Goal: Task Accomplishment & Management: Use online tool/utility

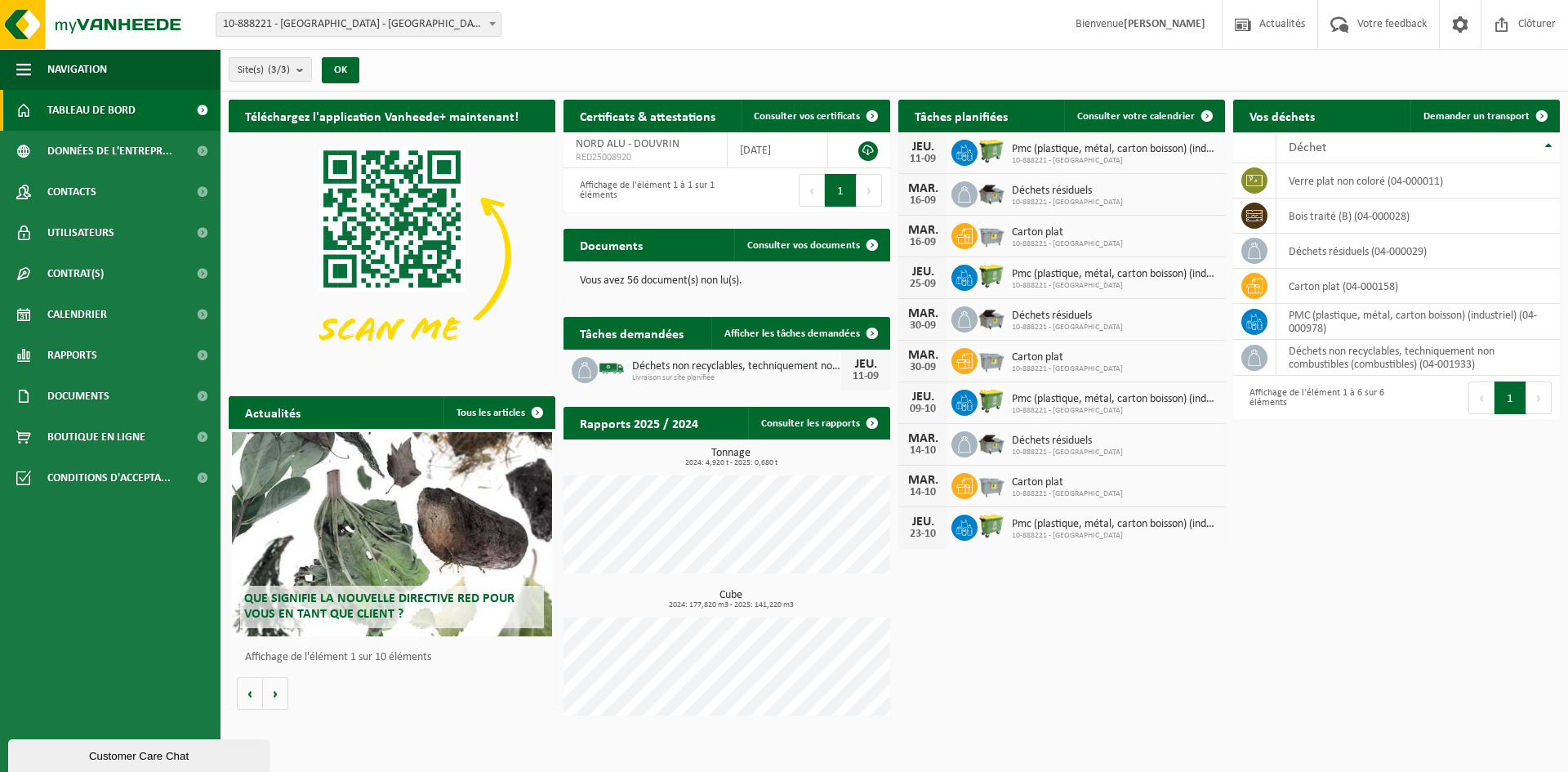
click at [1465, 71] on div "Site(s) (3/3) Tout sélectionner Tout désélectionner Sélectionner les actifs NOR…" at bounding box center [894, 70] width 1347 height 42
click at [1137, 123] on link "Consulter votre calendrier" at bounding box center [1144, 116] width 159 height 33
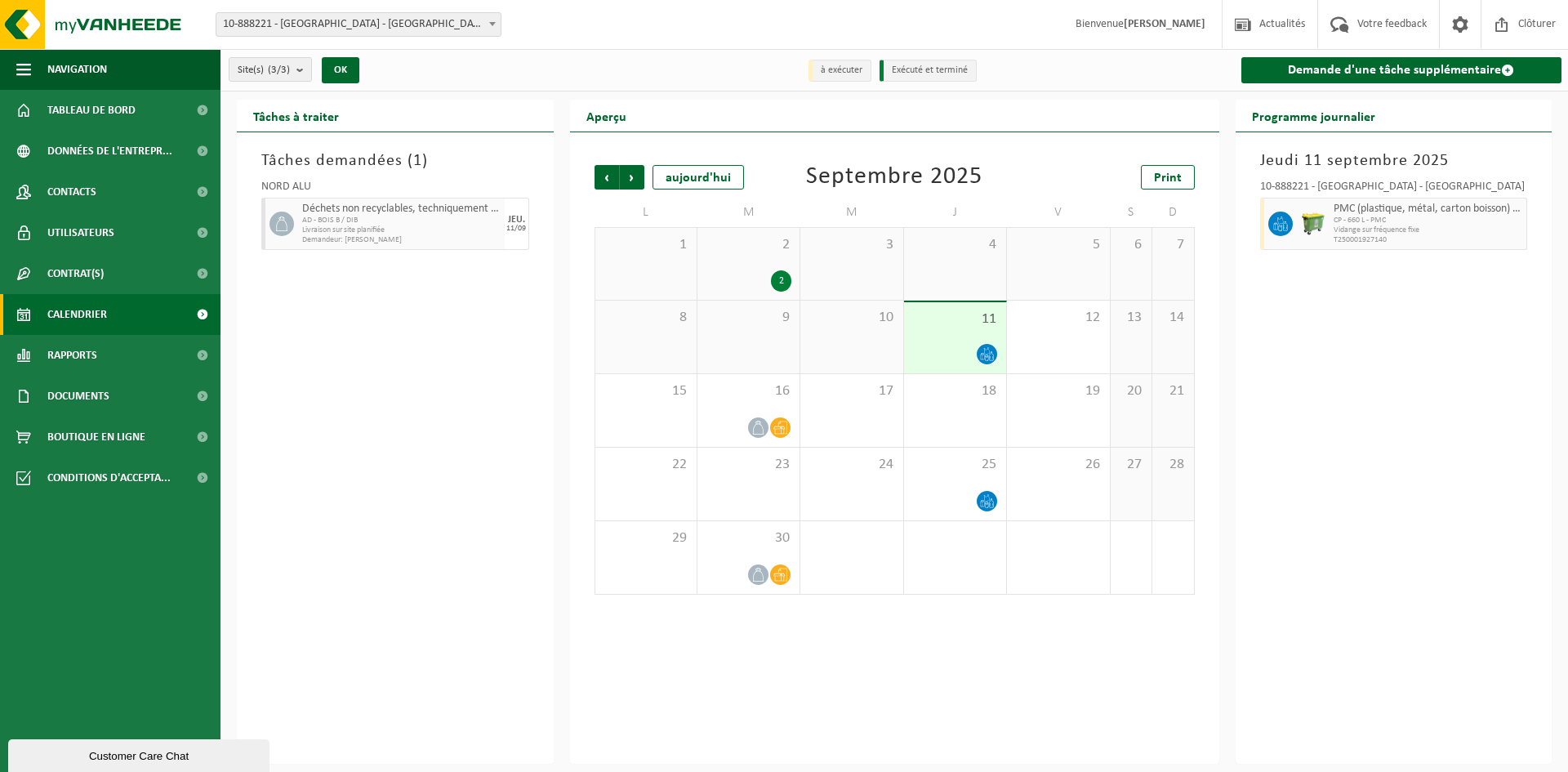
click at [830, 568] on div "1" at bounding box center [852, 558] width 102 height 72
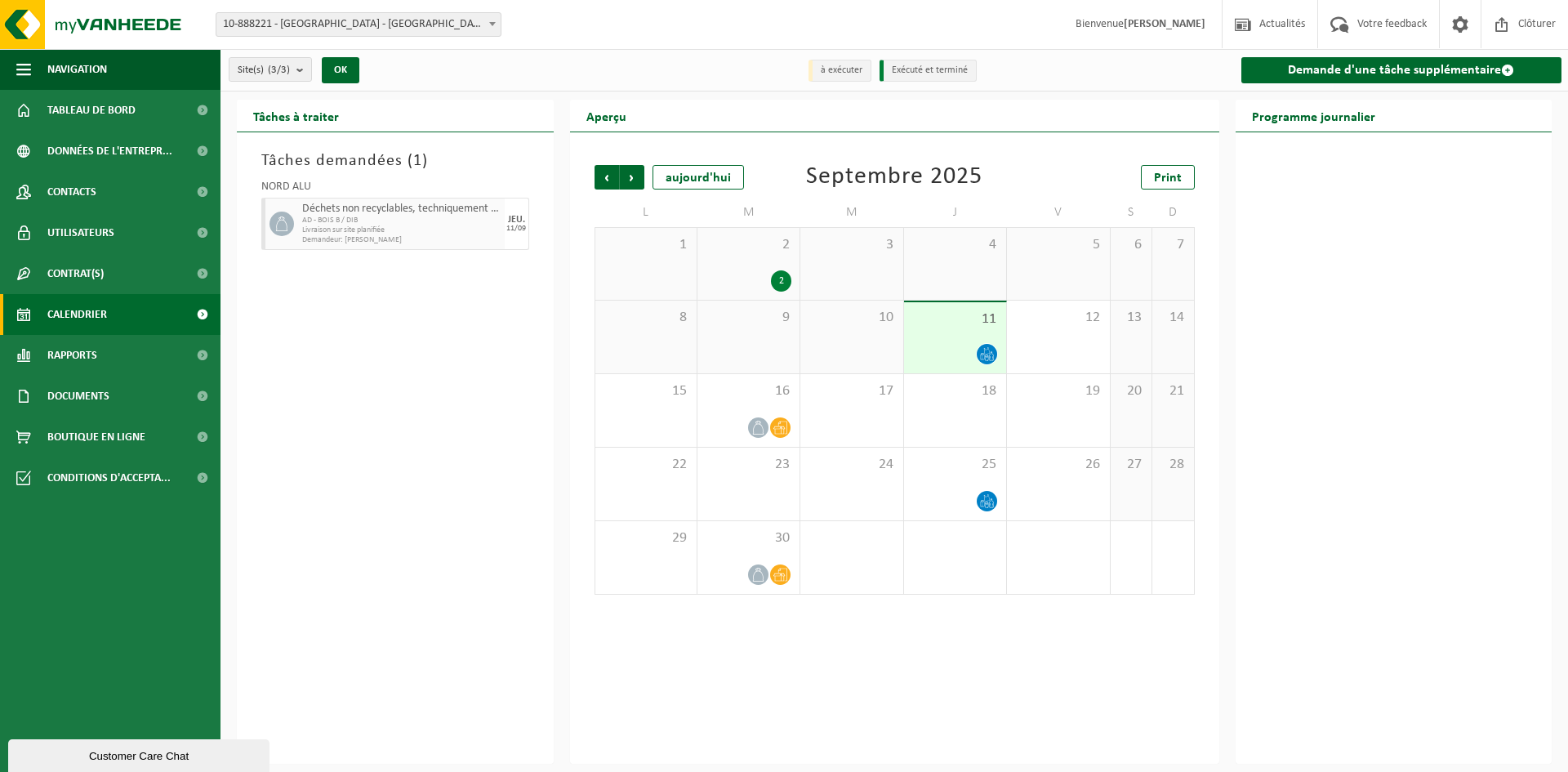
click at [828, 570] on div "1" at bounding box center [852, 558] width 102 height 72
click at [828, 570] on div "1" at bounding box center [852, 558] width 102 height 72
click at [1053, 337] on div "12" at bounding box center [1058, 337] width 102 height 72
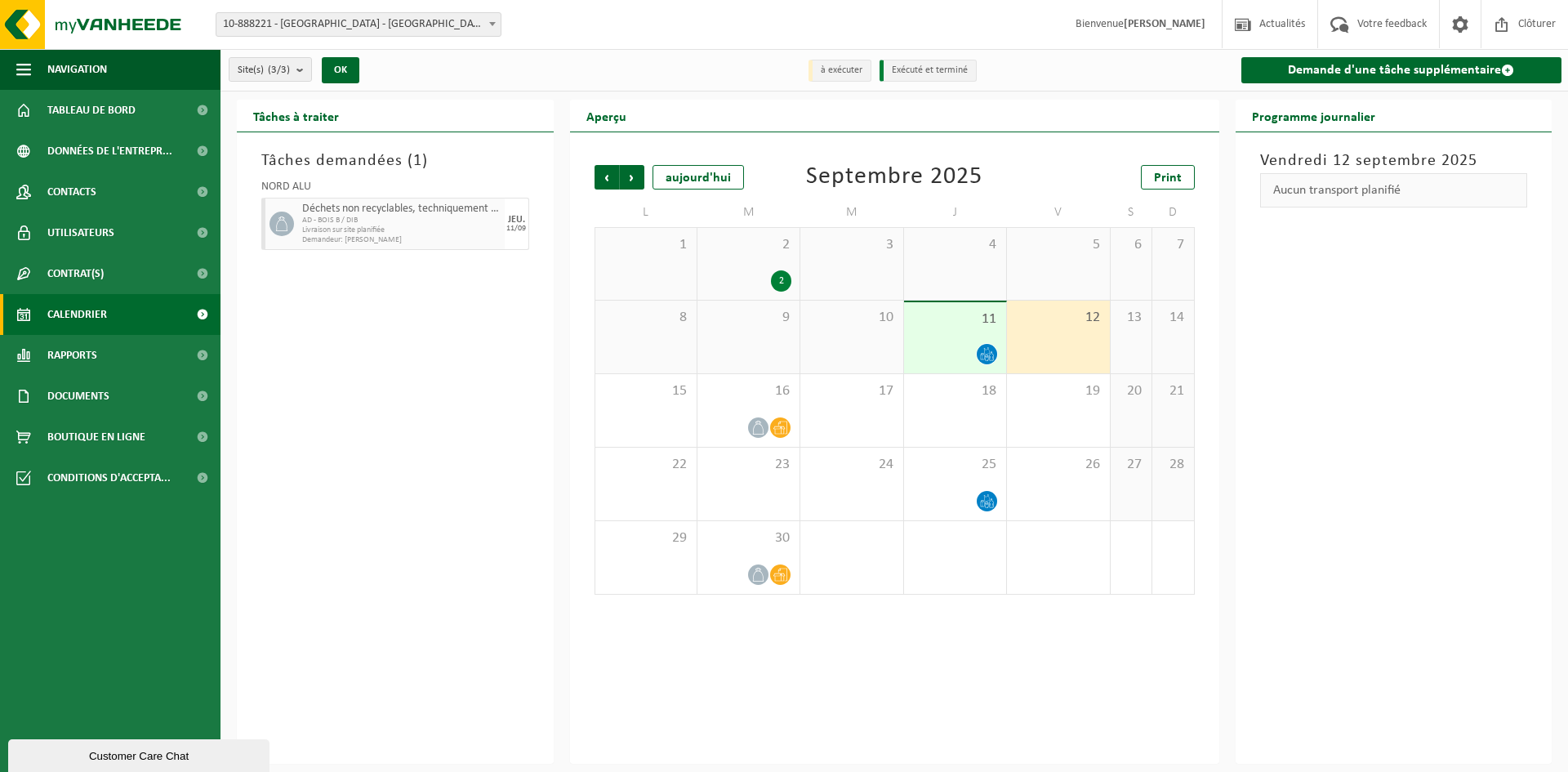
click at [1053, 337] on div "12" at bounding box center [1058, 337] width 102 height 72
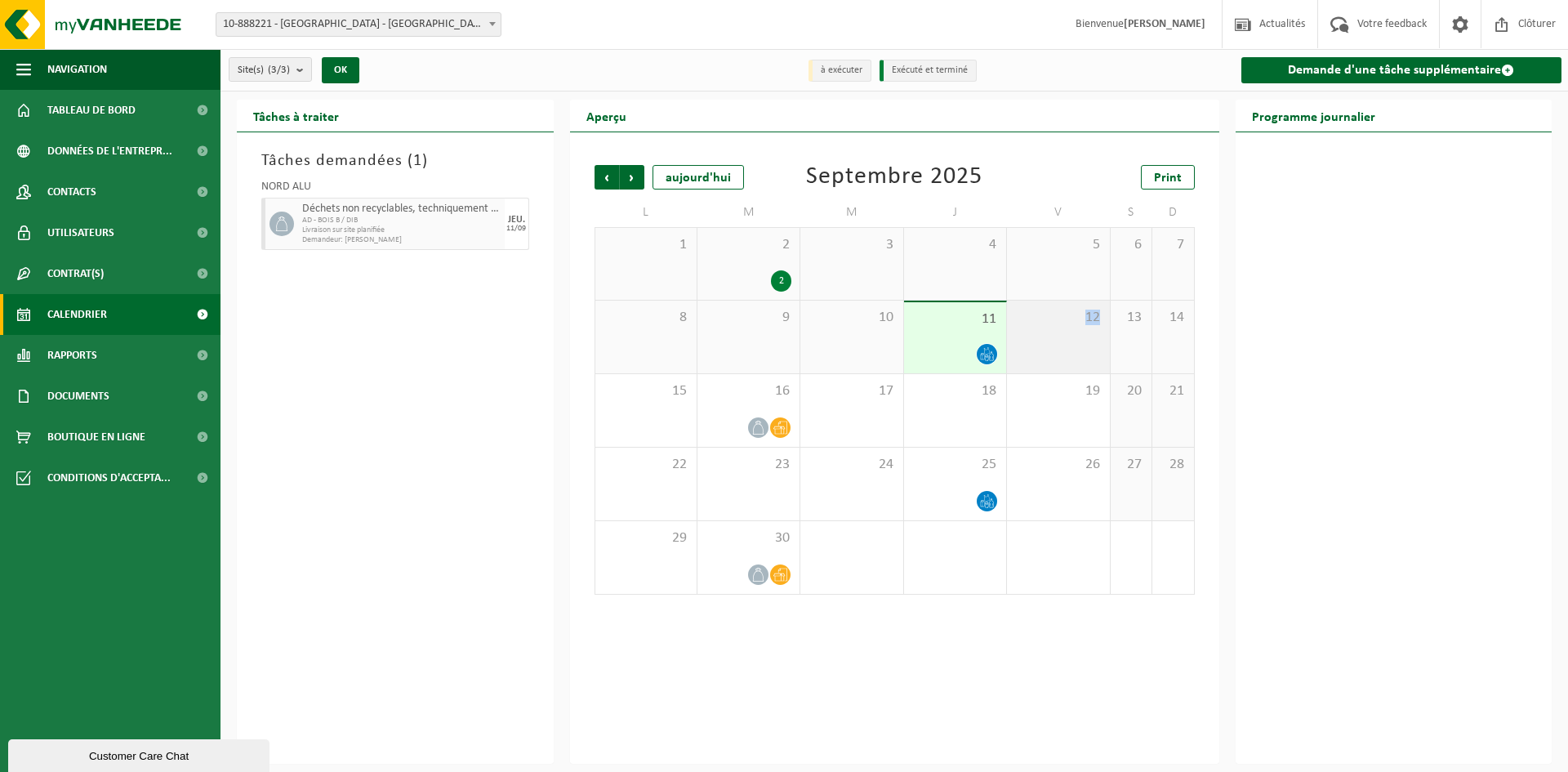
click at [1053, 337] on div "12" at bounding box center [1058, 337] width 102 height 72
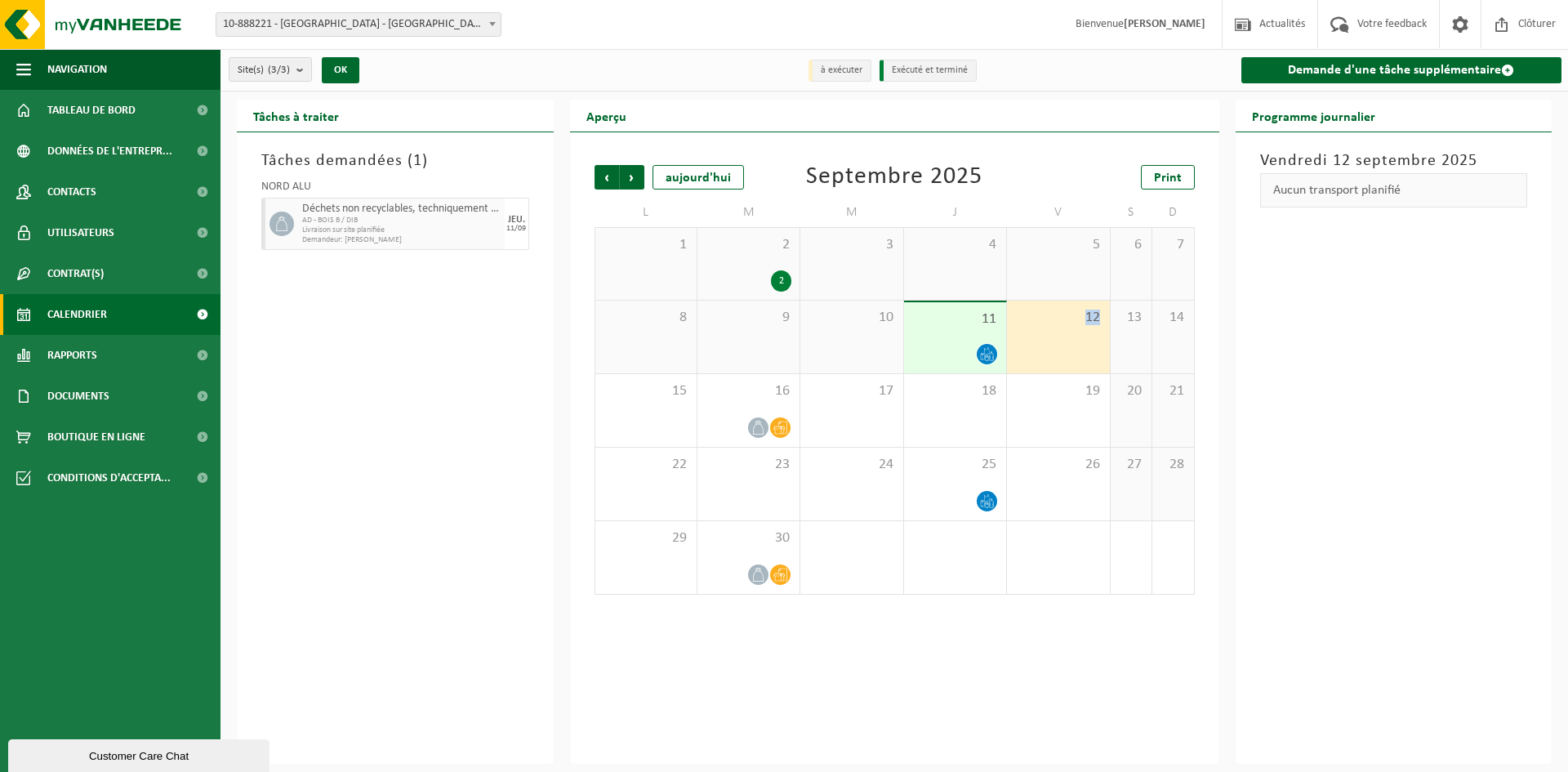
click at [1053, 337] on div "12" at bounding box center [1058, 337] width 102 height 72
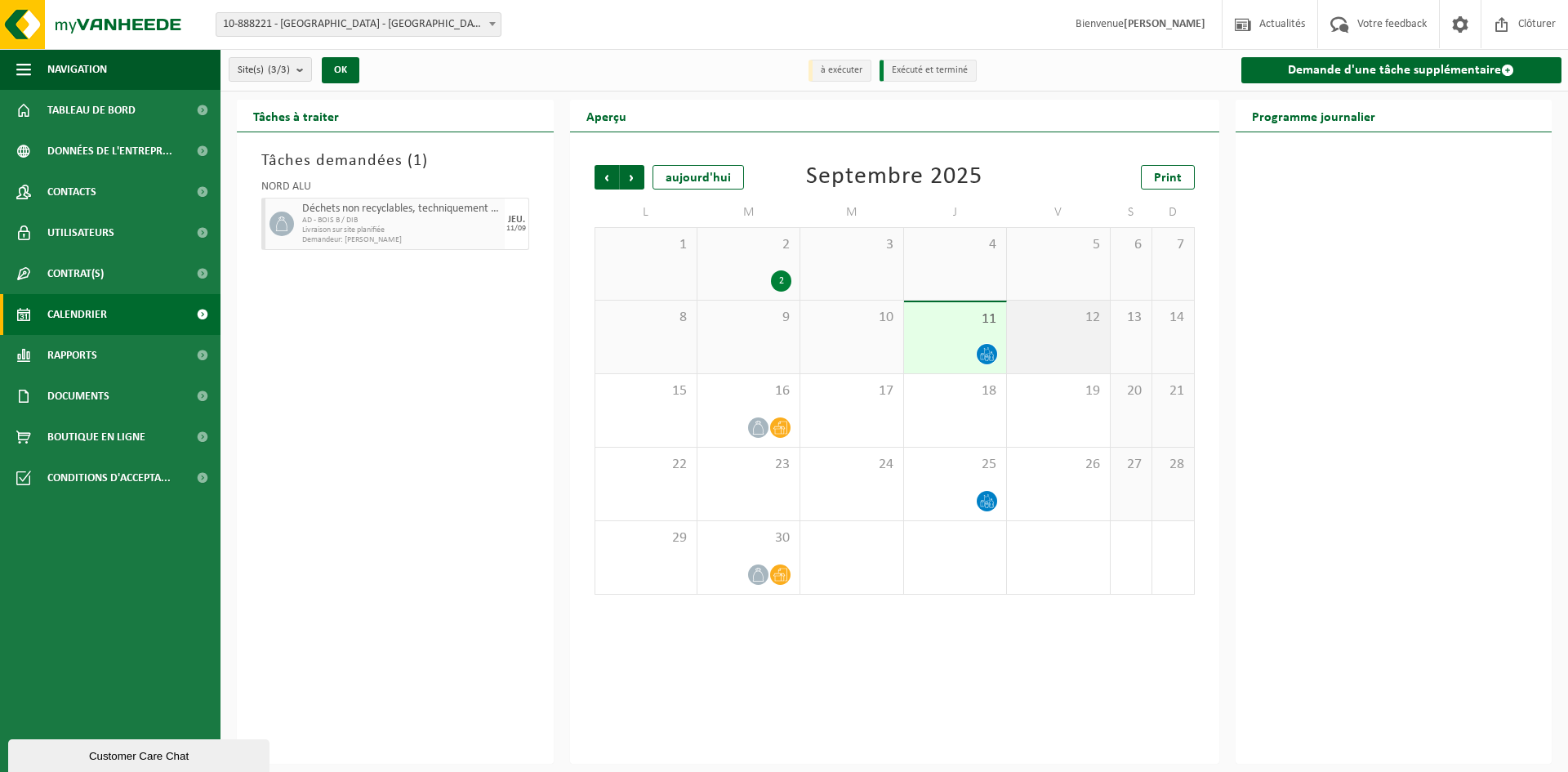
click at [1038, 348] on div "12" at bounding box center [1058, 337] width 102 height 72
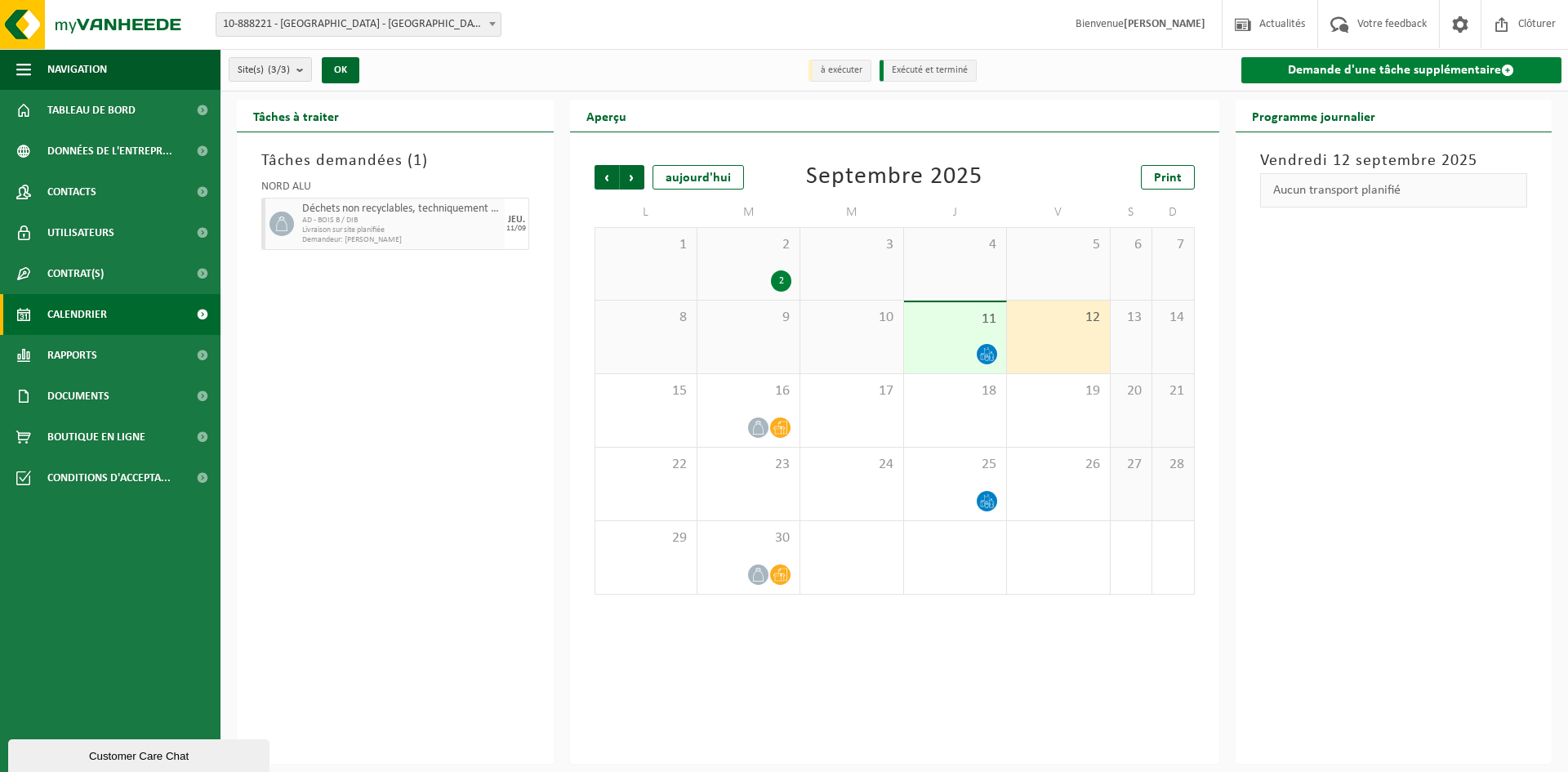
click at [1413, 78] on link "Demande d'une tâche supplémentaire" at bounding box center [1402, 70] width 321 height 26
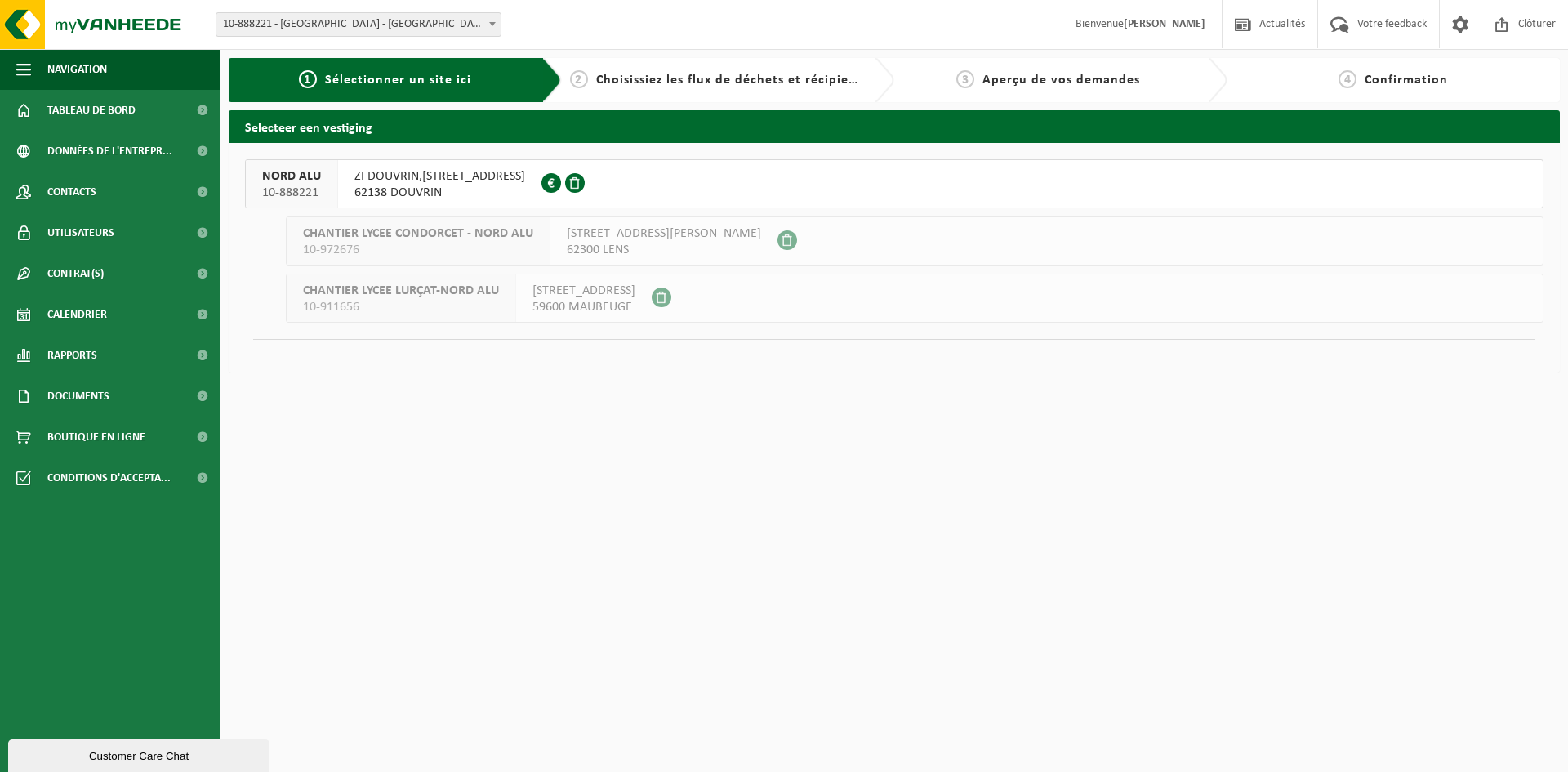
click at [444, 194] on span "62138 DOUVRIN" at bounding box center [440, 192] width 171 height 16
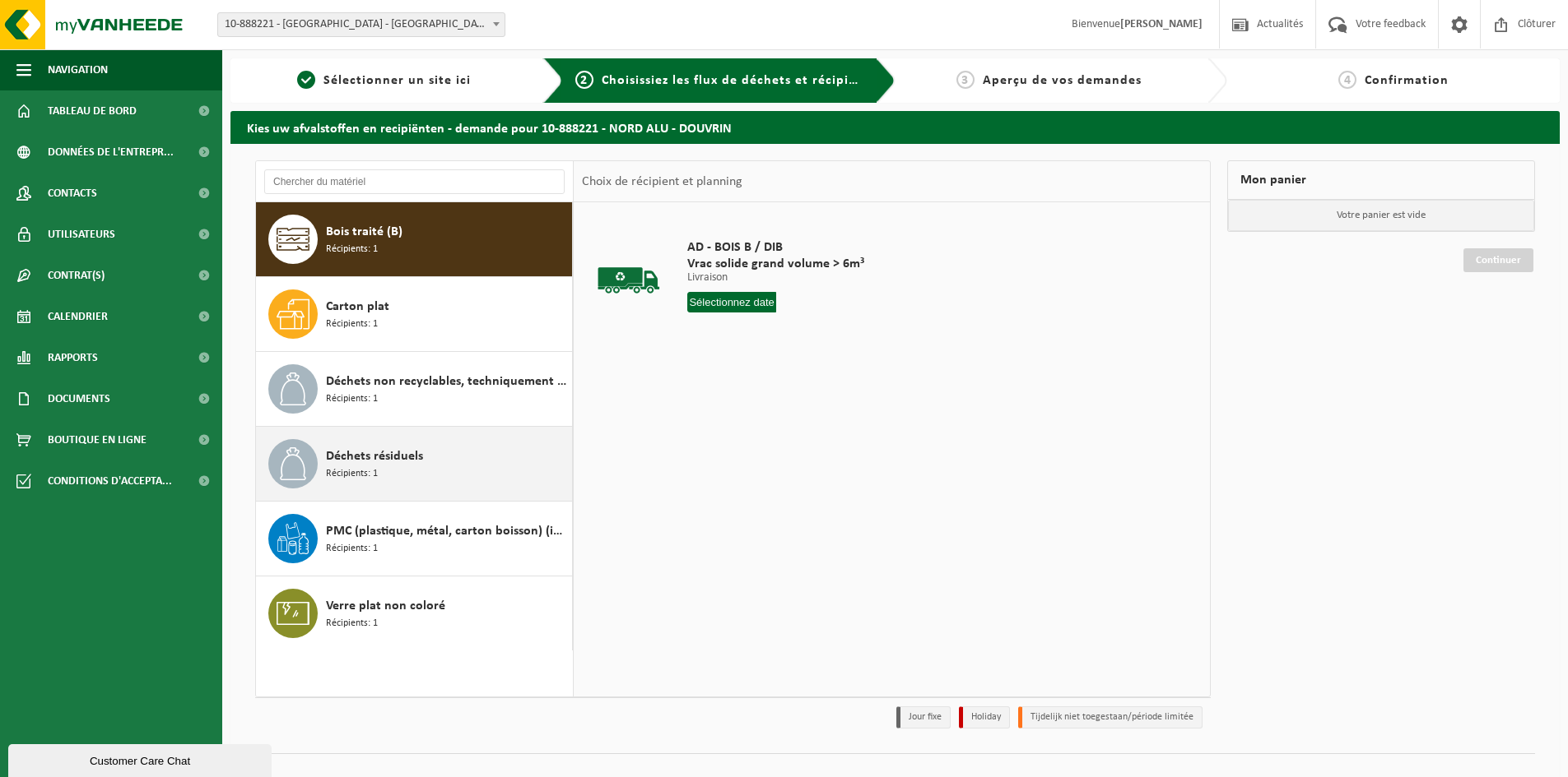
click at [441, 464] on div "Déchets résiduels Récipients: 1" at bounding box center [447, 464] width 242 height 49
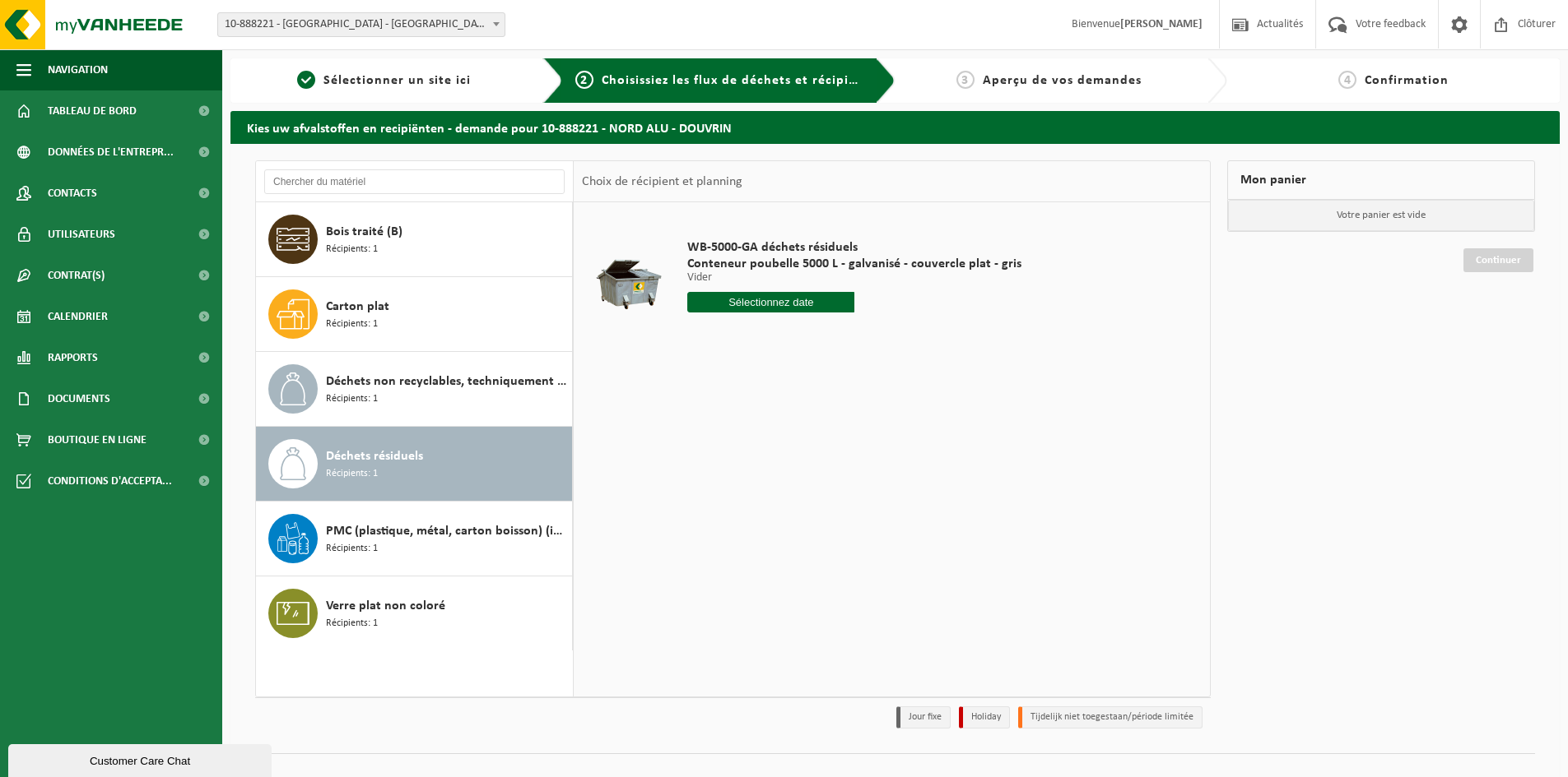
click at [778, 300] on input "text" at bounding box center [771, 302] width 167 height 21
click at [734, 443] on div "1 2 3 4 5 6 7 8 9 10 11 12 13 14 15 16 17 18 19 20 21 22 23 24 25 26 27 28 29 3…" at bounding box center [789, 449] width 202 height 132
click at [928, 325] on div "WB-5000-GA déchets résiduels Conteneur poubelle 5000 L - galvanisé - couvercle …" at bounding box center [855, 280] width 351 height 115
